Goal: Task Accomplishment & Management: Manage account settings

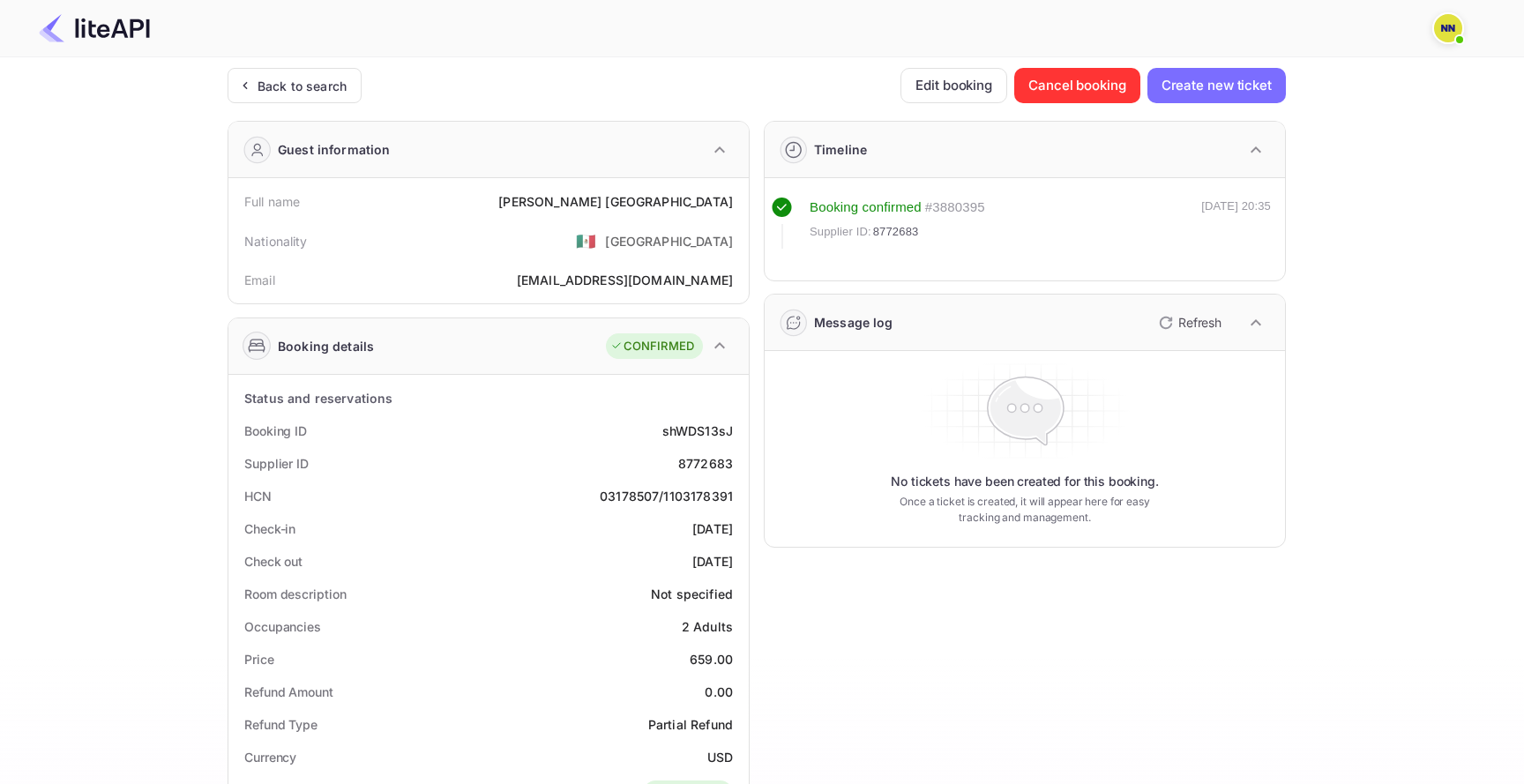
click at [1458, 19] on img at bounding box center [1448, 28] width 28 height 28
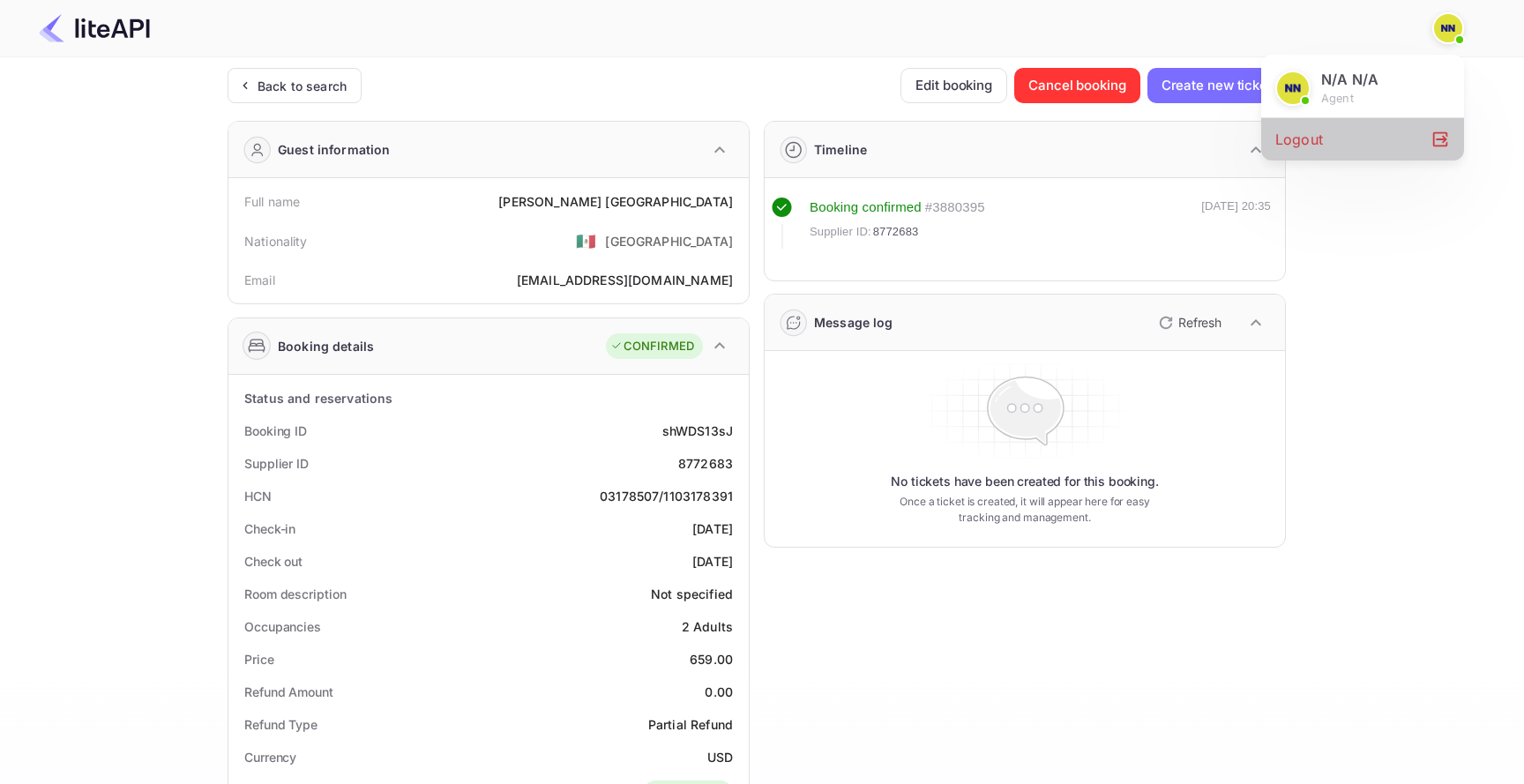
click at [1399, 146] on div "Logout" at bounding box center [1362, 140] width 203 height 43
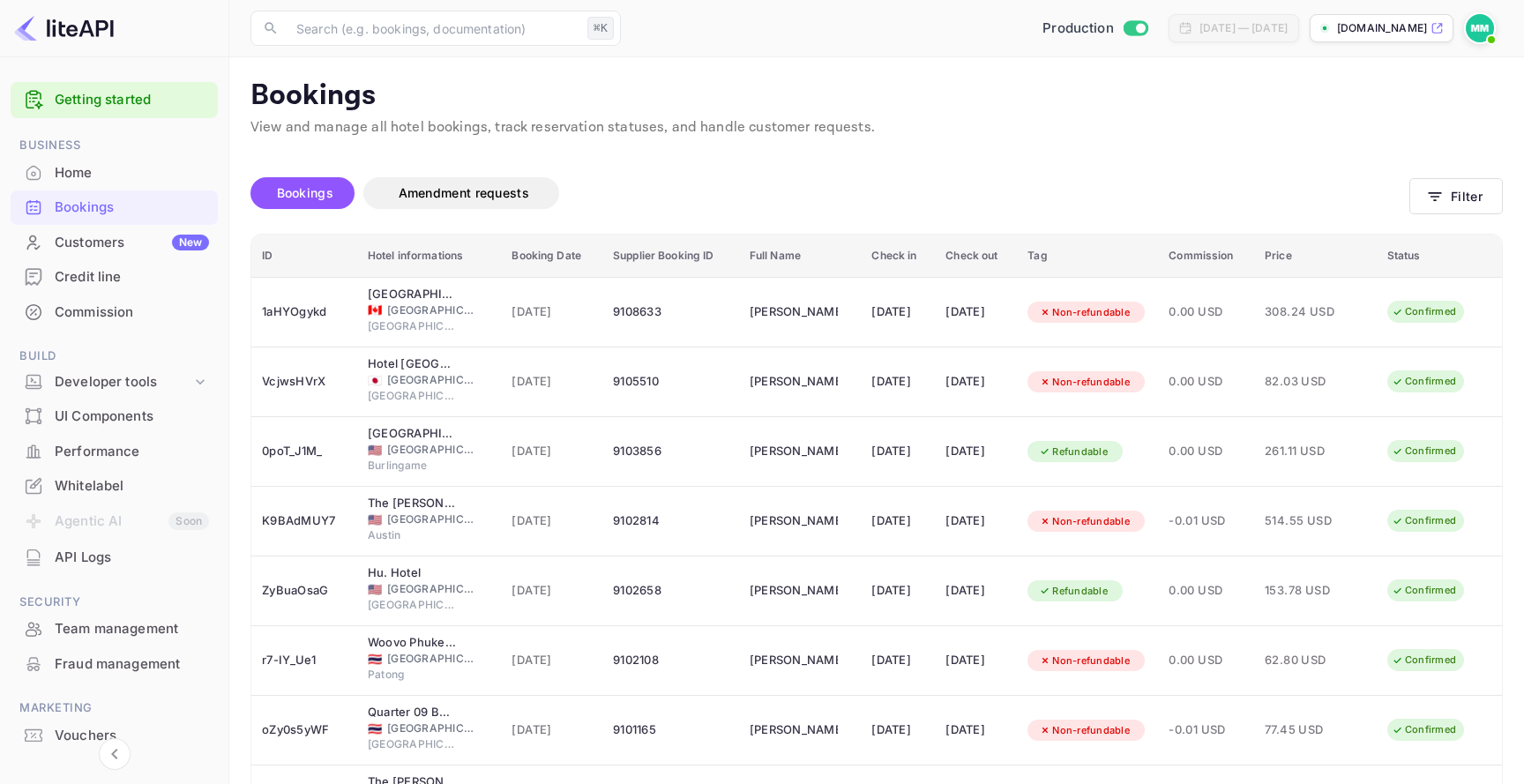
scroll to position [2, 0]
click at [1474, 20] on img at bounding box center [1480, 28] width 28 height 28
click at [1370, 175] on div "Logout" at bounding box center [1394, 182] width 203 height 43
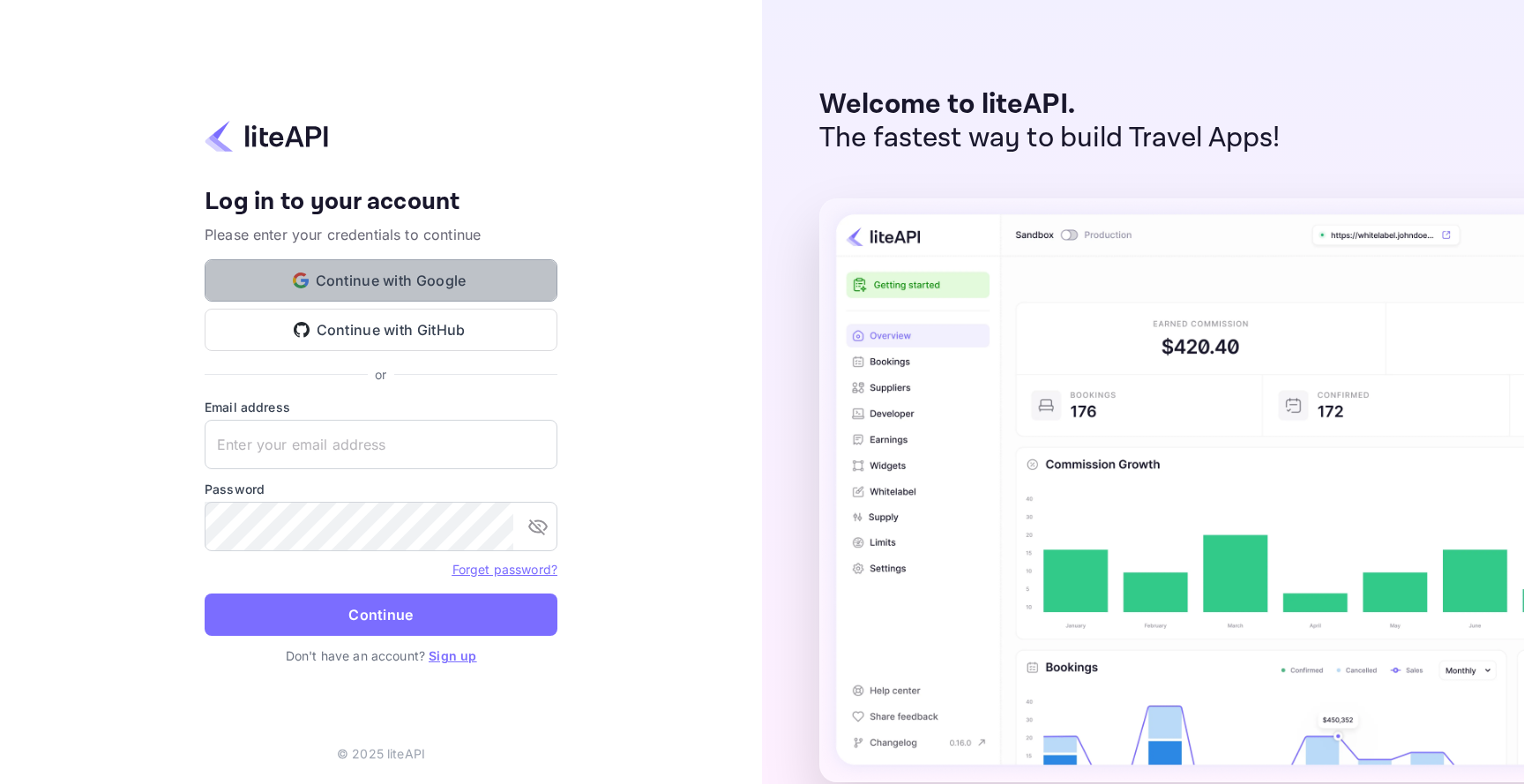
click at [517, 285] on button "Continue with Google" at bounding box center [381, 281] width 353 height 43
